Goal: Information Seeking & Learning: Check status

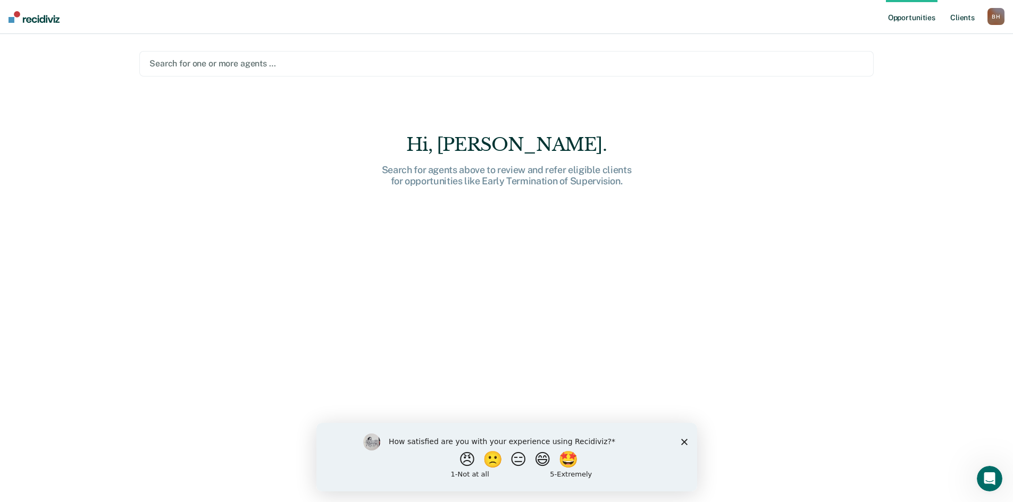
click at [948, 20] on link "Client s" at bounding box center [962, 17] width 29 height 34
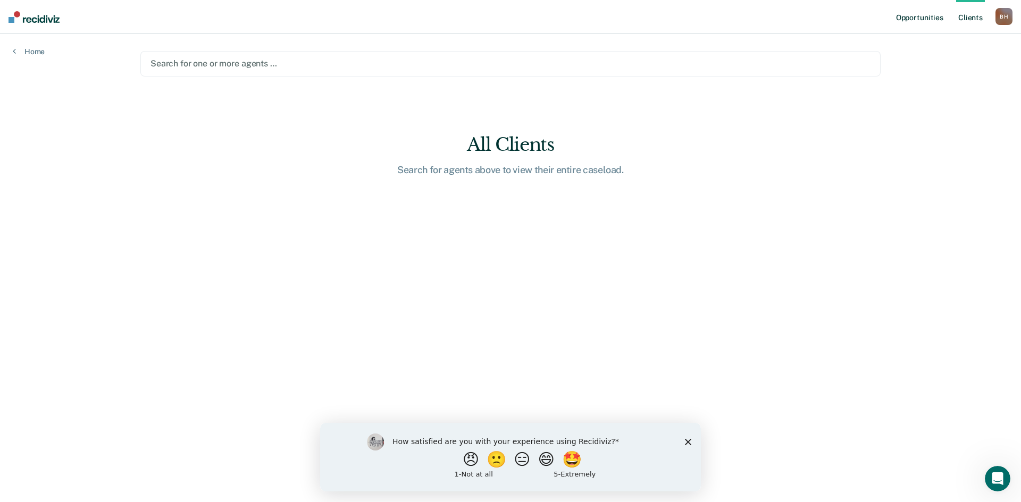
click at [916, 23] on link "Opportunities" at bounding box center [919, 17] width 52 height 34
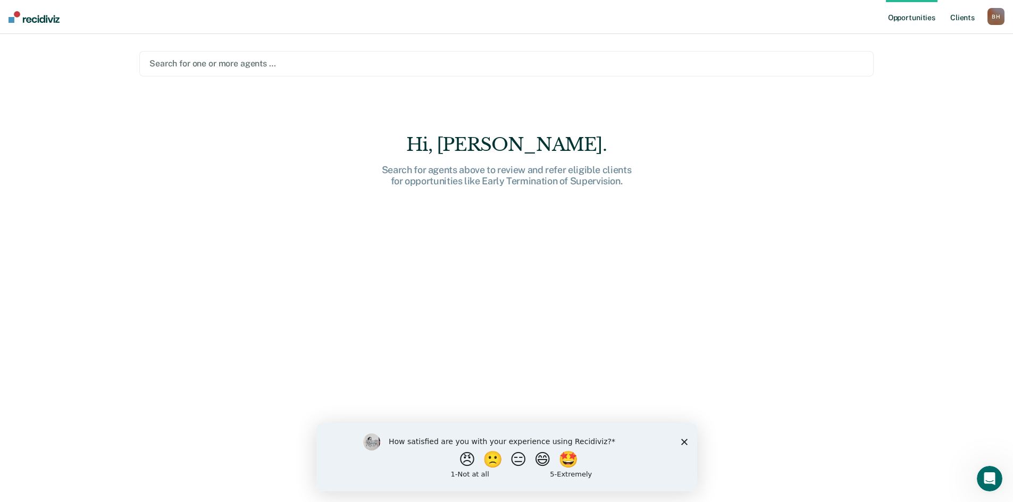
click at [951, 21] on link "Client s" at bounding box center [962, 17] width 29 height 34
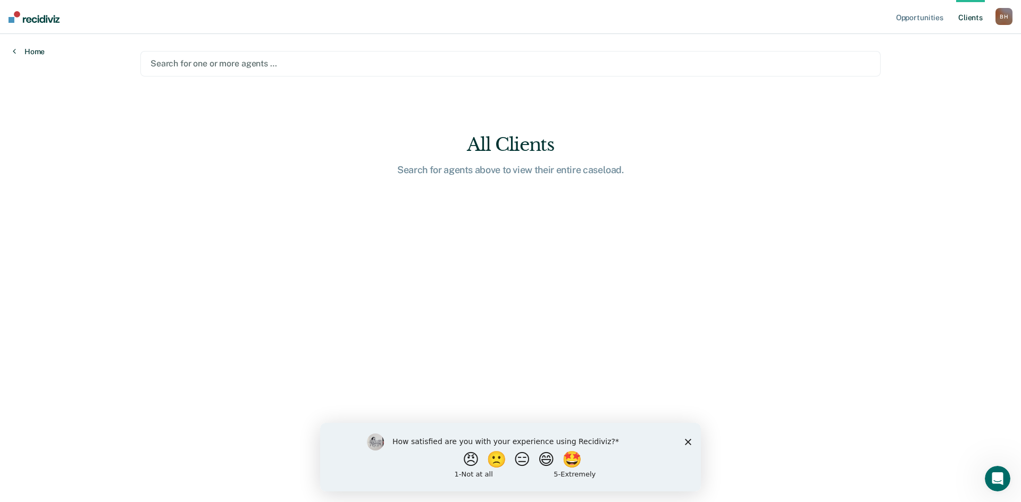
click at [39, 56] on link "Home" at bounding box center [29, 52] width 32 height 10
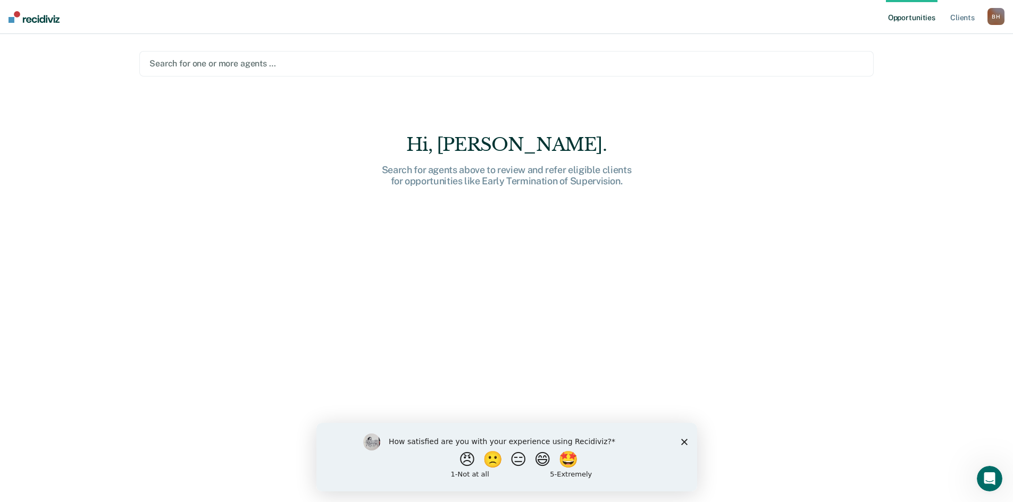
click at [260, 70] on div at bounding box center [506, 63] width 714 height 12
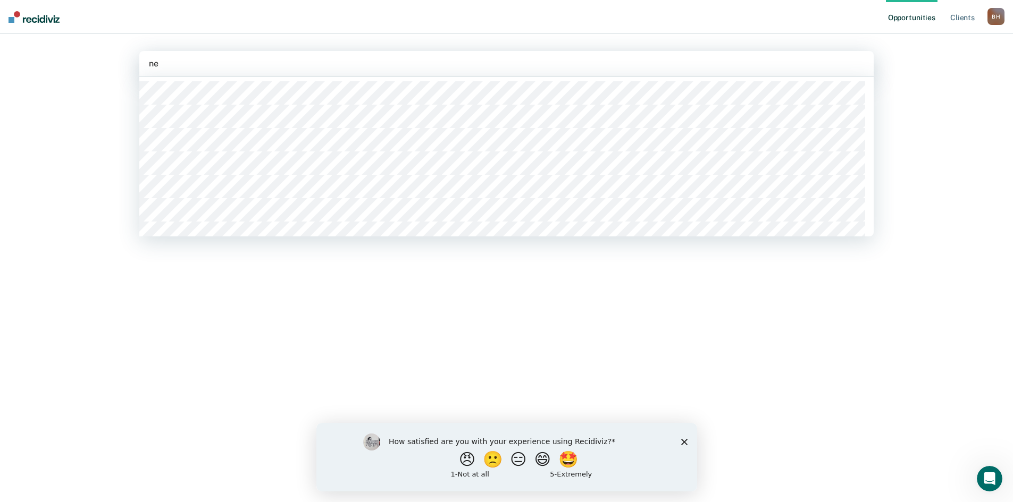
type input "n"
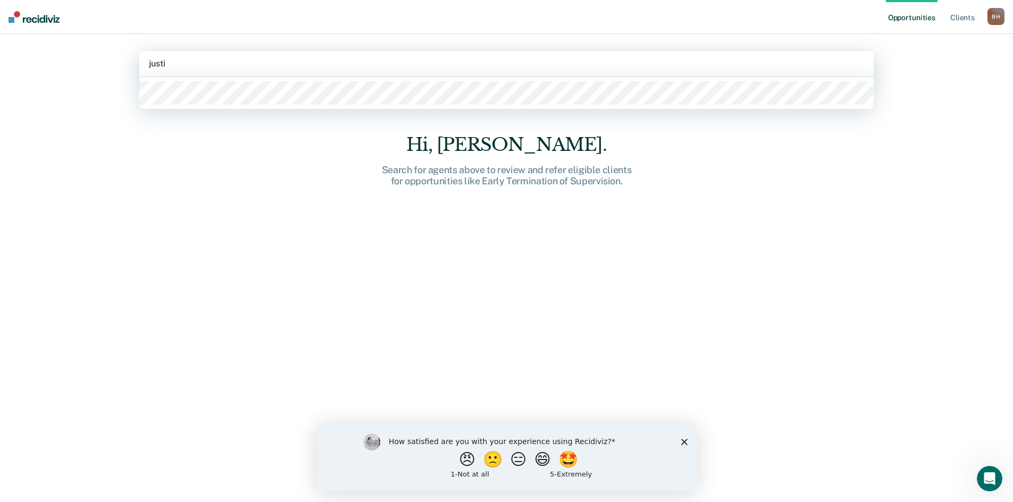
type input "[PERSON_NAME]"
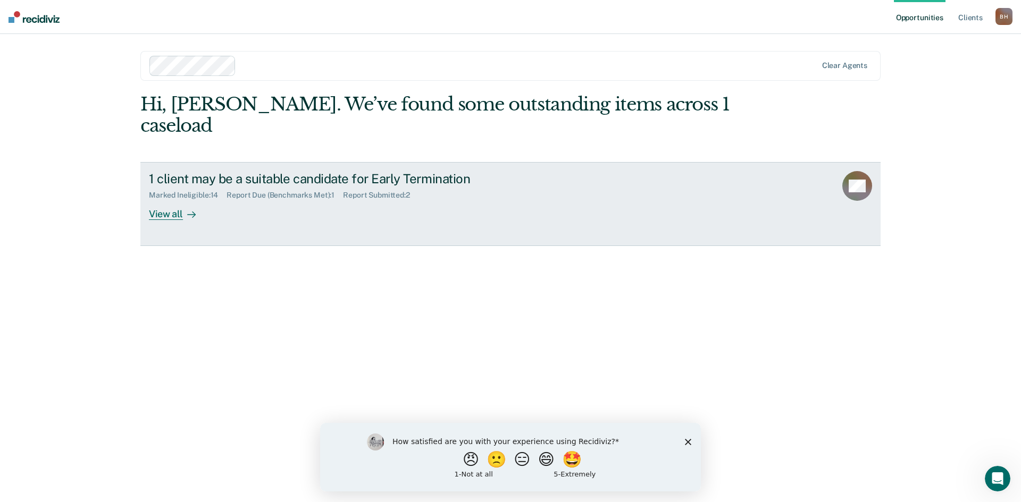
click at [176, 221] on div "View all" at bounding box center [179, 210] width 60 height 21
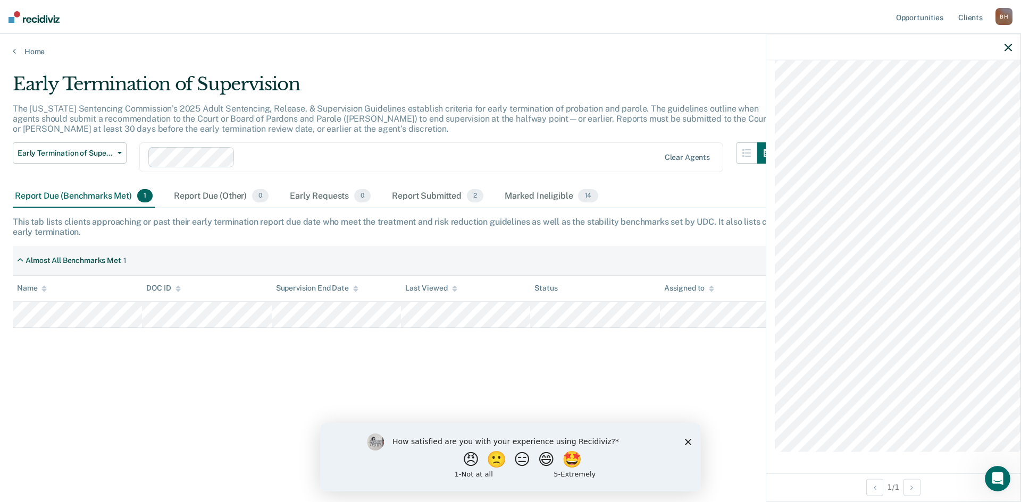
scroll to position [938, 0]
click at [1006, 51] on icon "button" at bounding box center [1007, 47] width 7 height 7
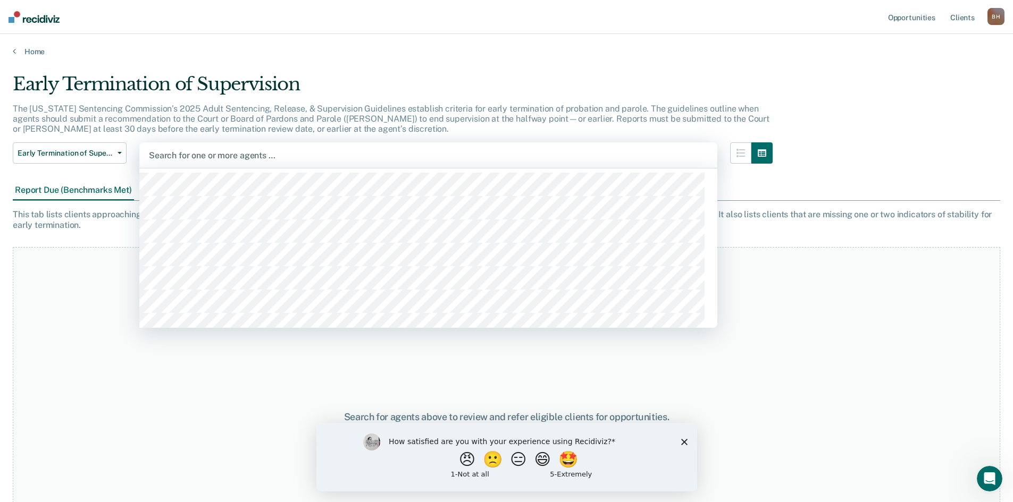
click at [238, 162] on div at bounding box center [428, 155] width 559 height 12
type input "[PERSON_NAME]"
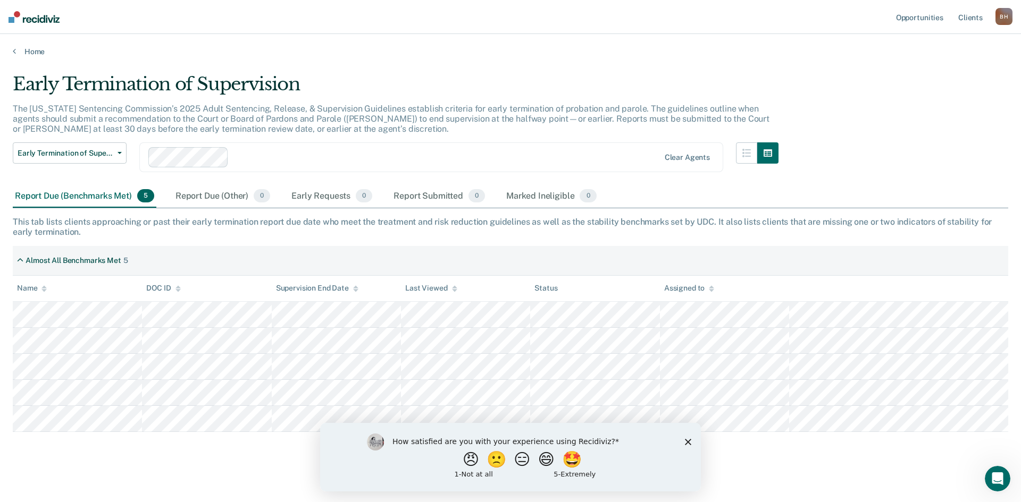
click at [688, 441] on polygon "Close survey" at bounding box center [688, 442] width 6 height 6
